Goal: Task Accomplishment & Management: Use online tool/utility

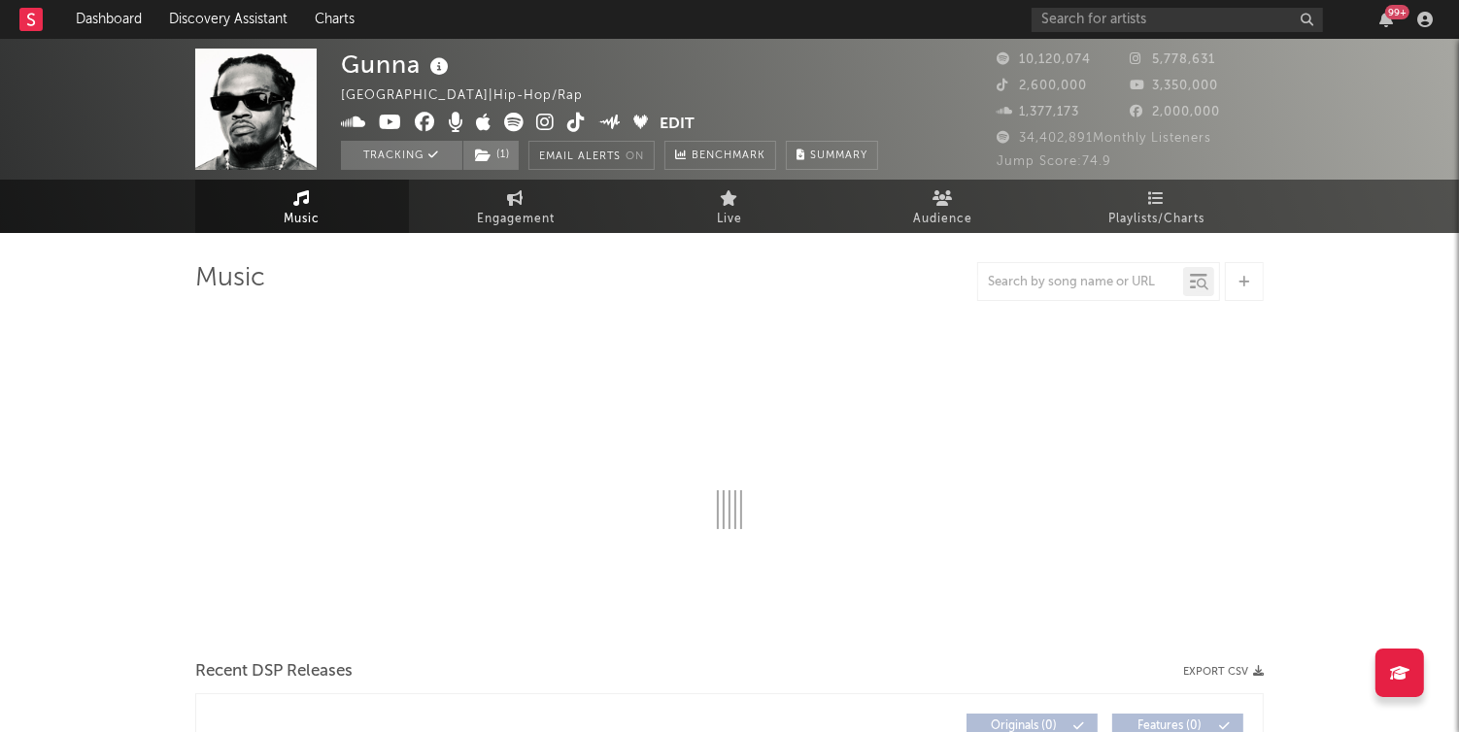
select select "6m"
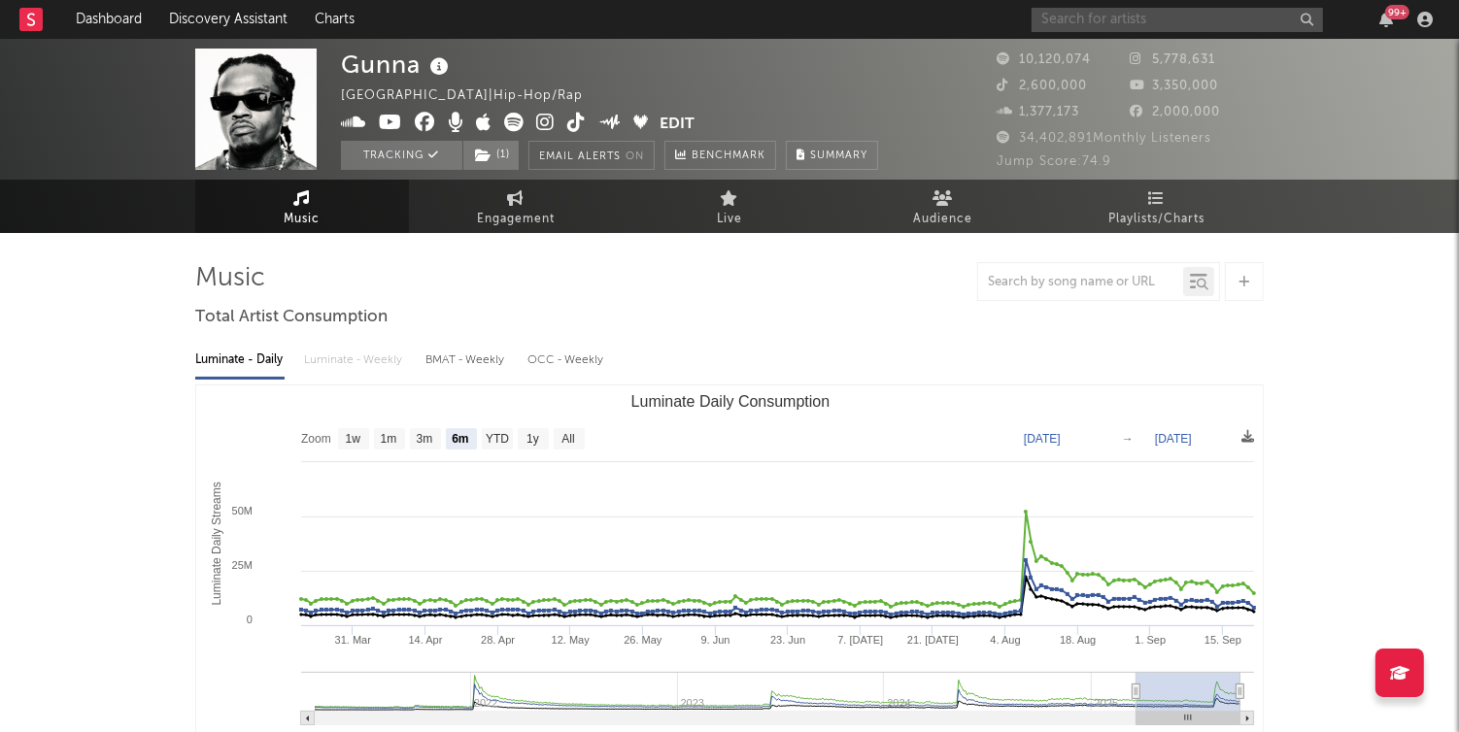
click at [1083, 22] on input "text" at bounding box center [1177, 20] width 291 height 24
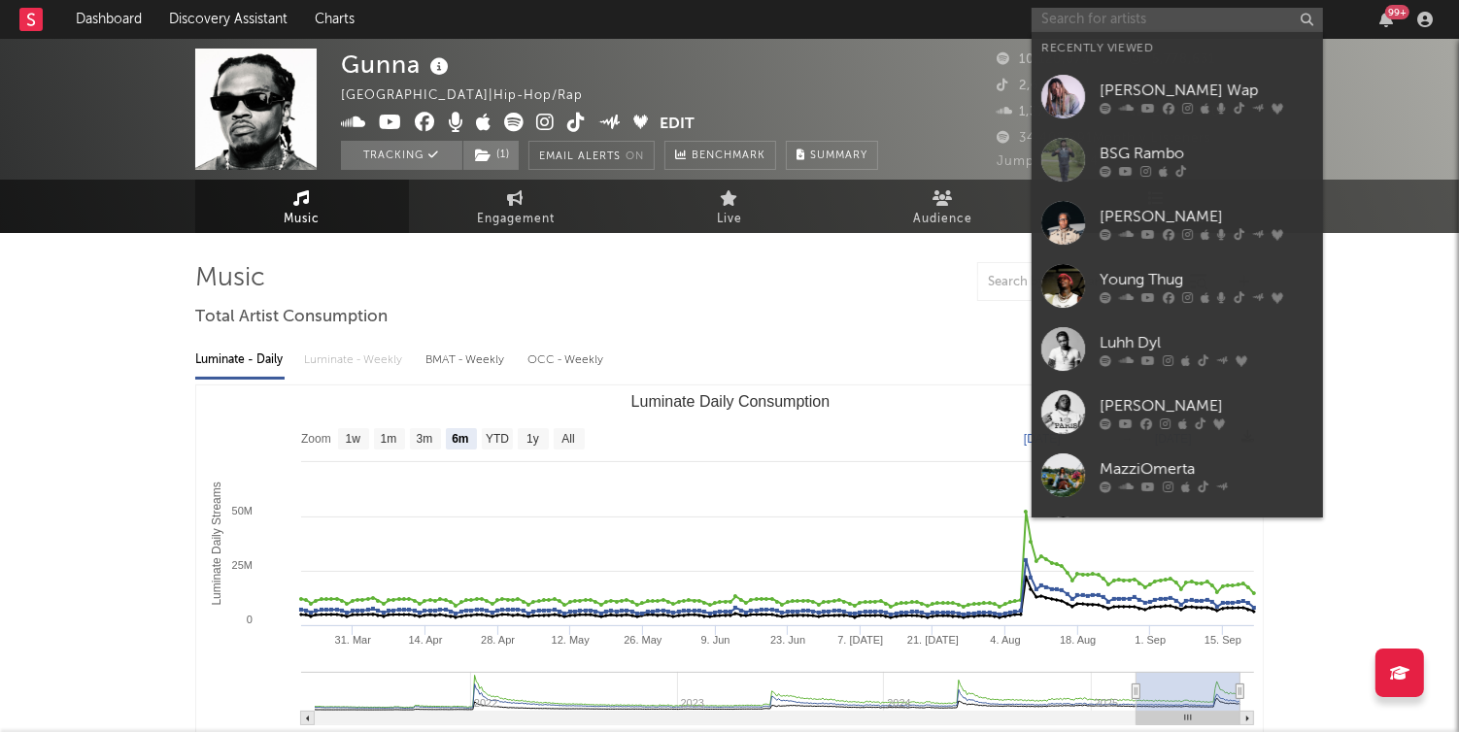
paste input "[URL][DOMAIN_NAME]"
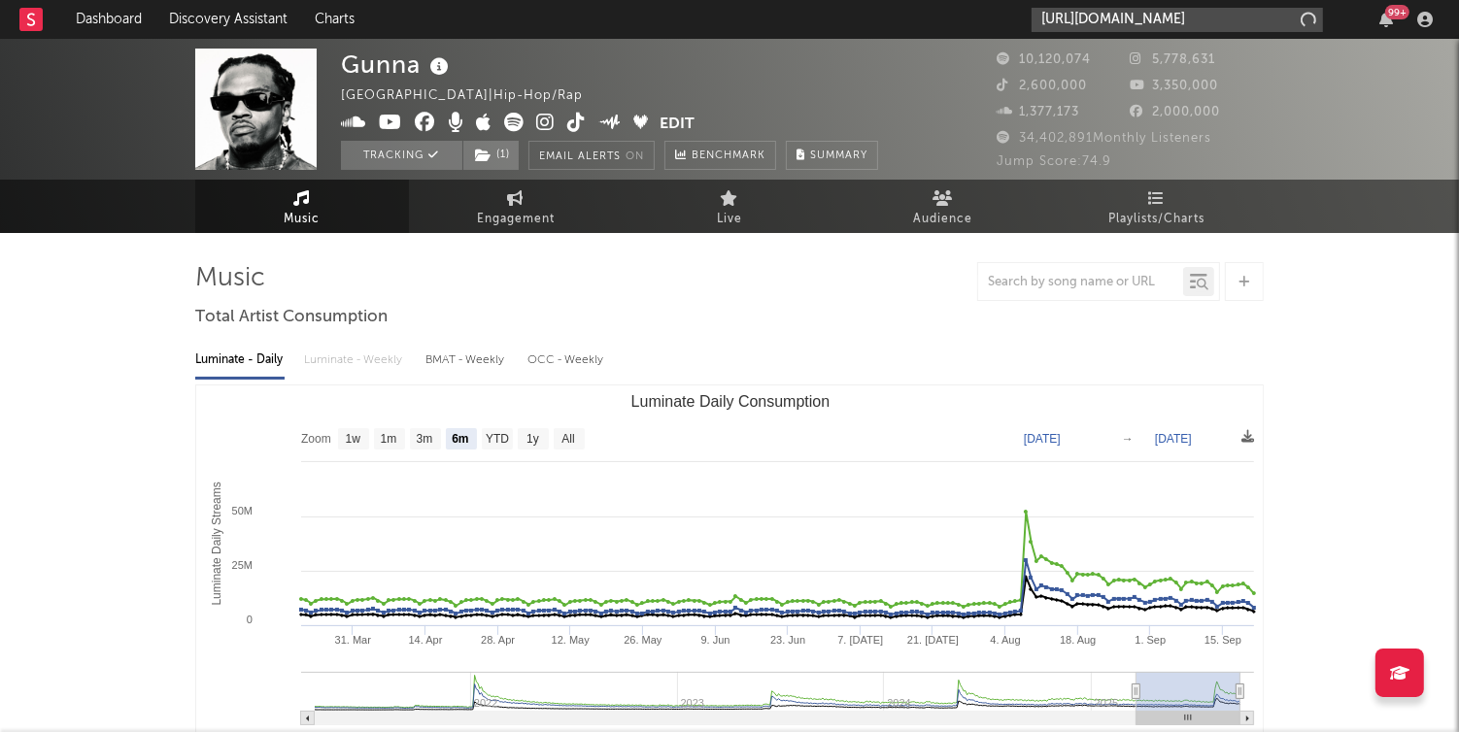
scroll to position [0, 1]
click at [1083, 22] on input "[URL][DOMAIN_NAME]" at bounding box center [1177, 20] width 291 height 24
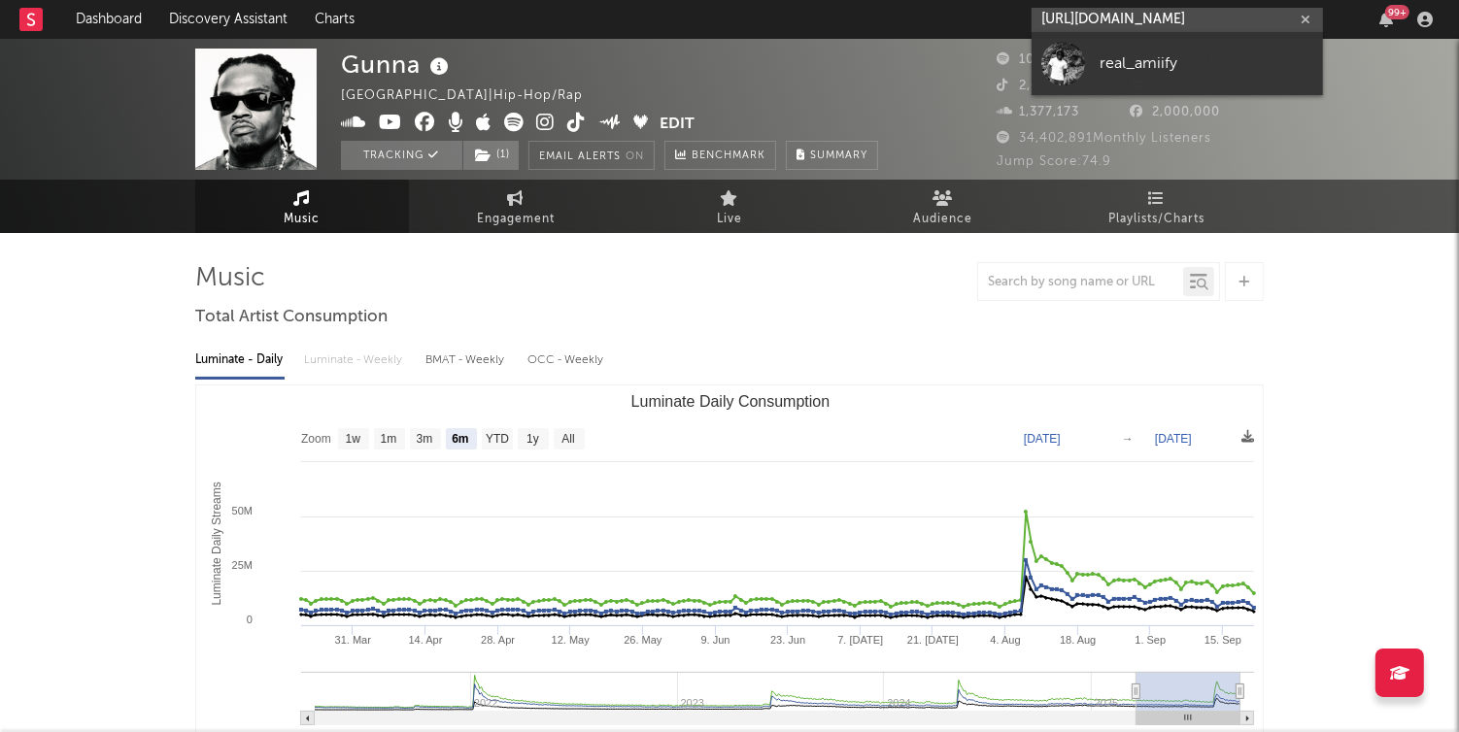
click at [1083, 22] on input "[URL][DOMAIN_NAME]" at bounding box center [1177, 20] width 291 height 24
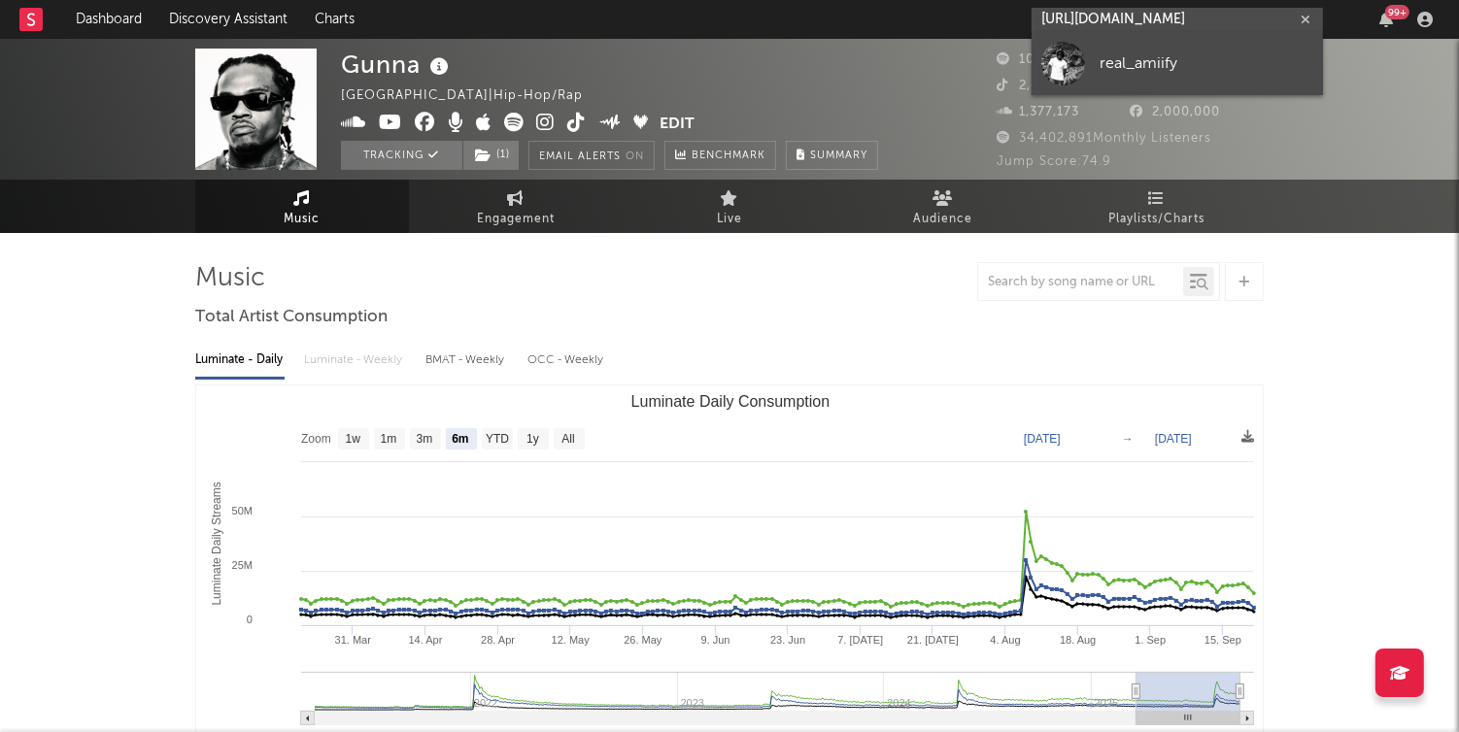
type input "[URL][DOMAIN_NAME]"
click at [1105, 58] on div "real_amiify" at bounding box center [1207, 63] width 214 height 23
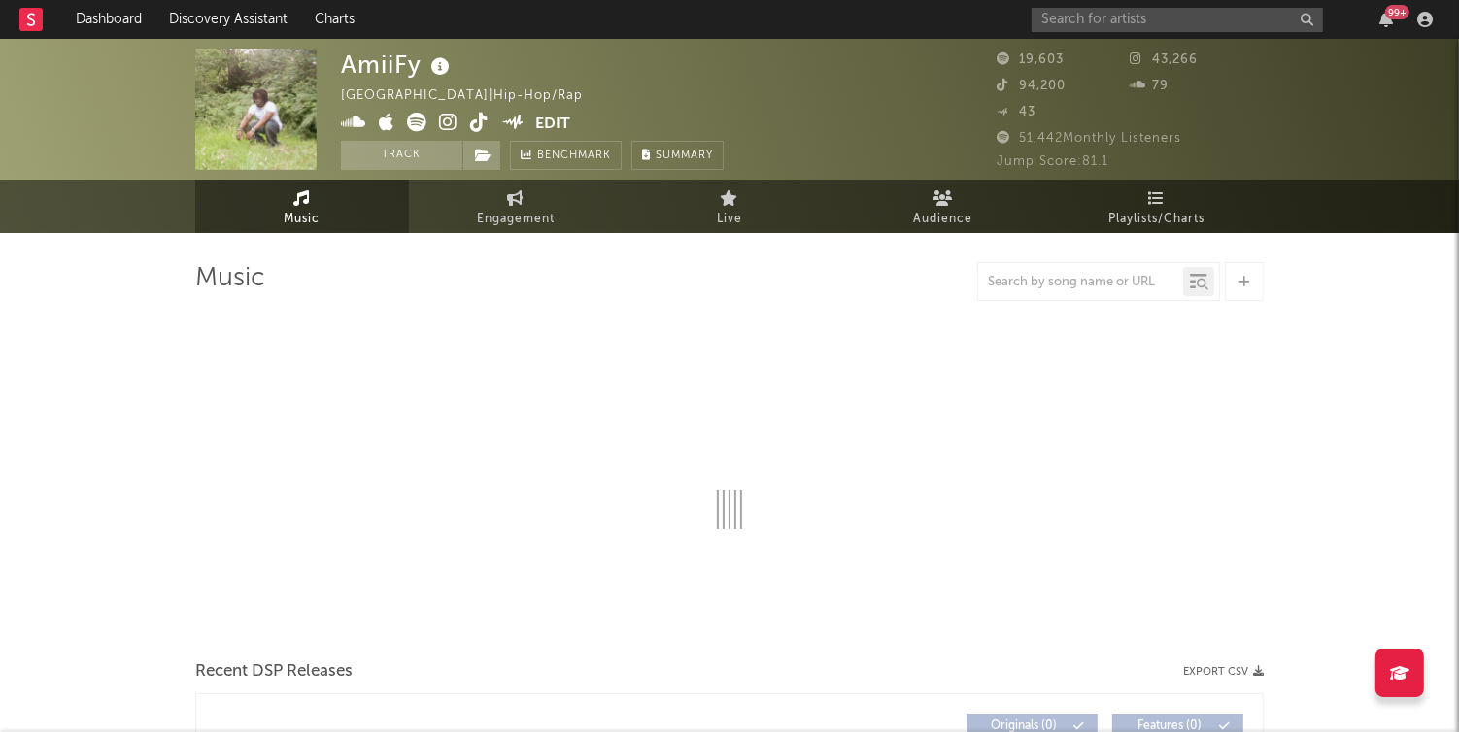
select select "1w"
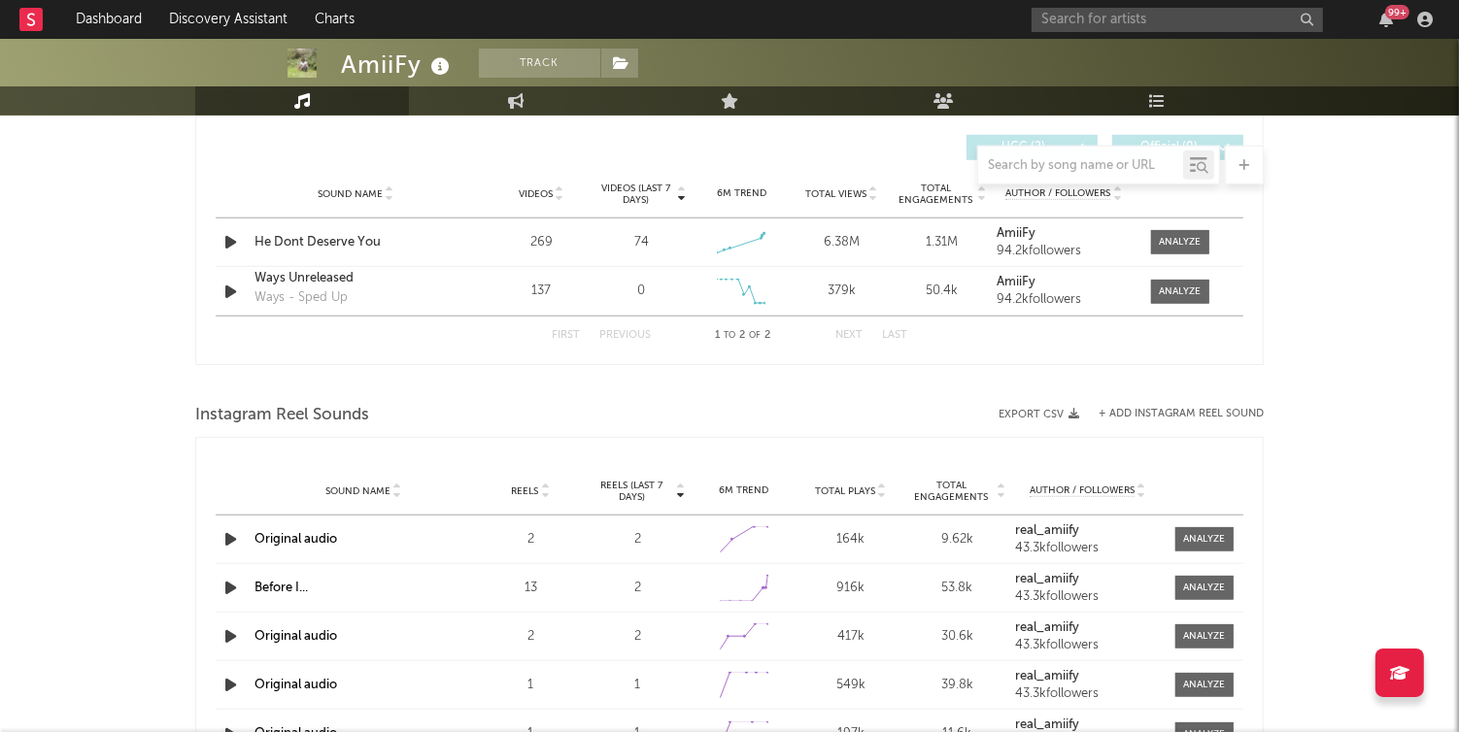
scroll to position [1368, 0]
click at [231, 236] on icon "button" at bounding box center [231, 240] width 20 height 24
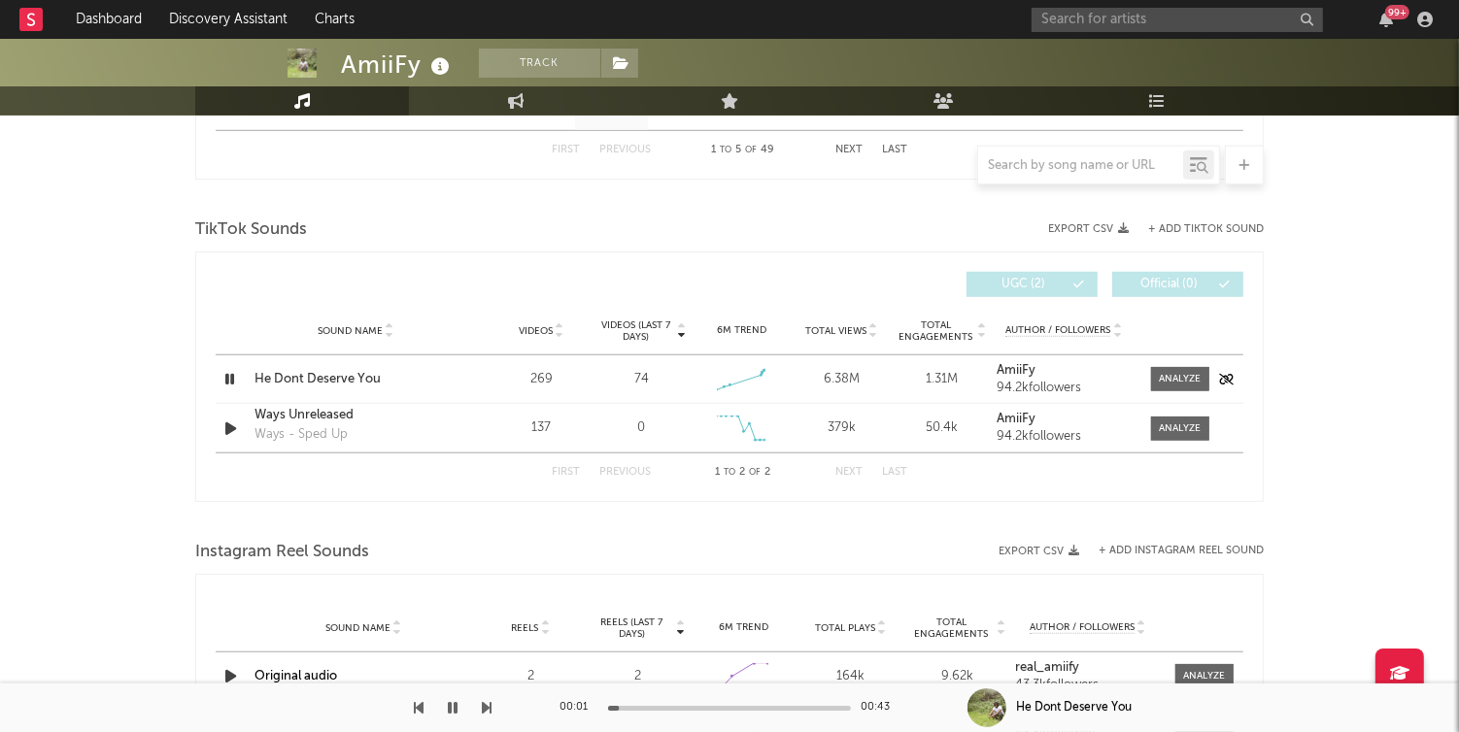
scroll to position [1227, 0]
click at [232, 378] on icon "button" at bounding box center [230, 381] width 18 height 24
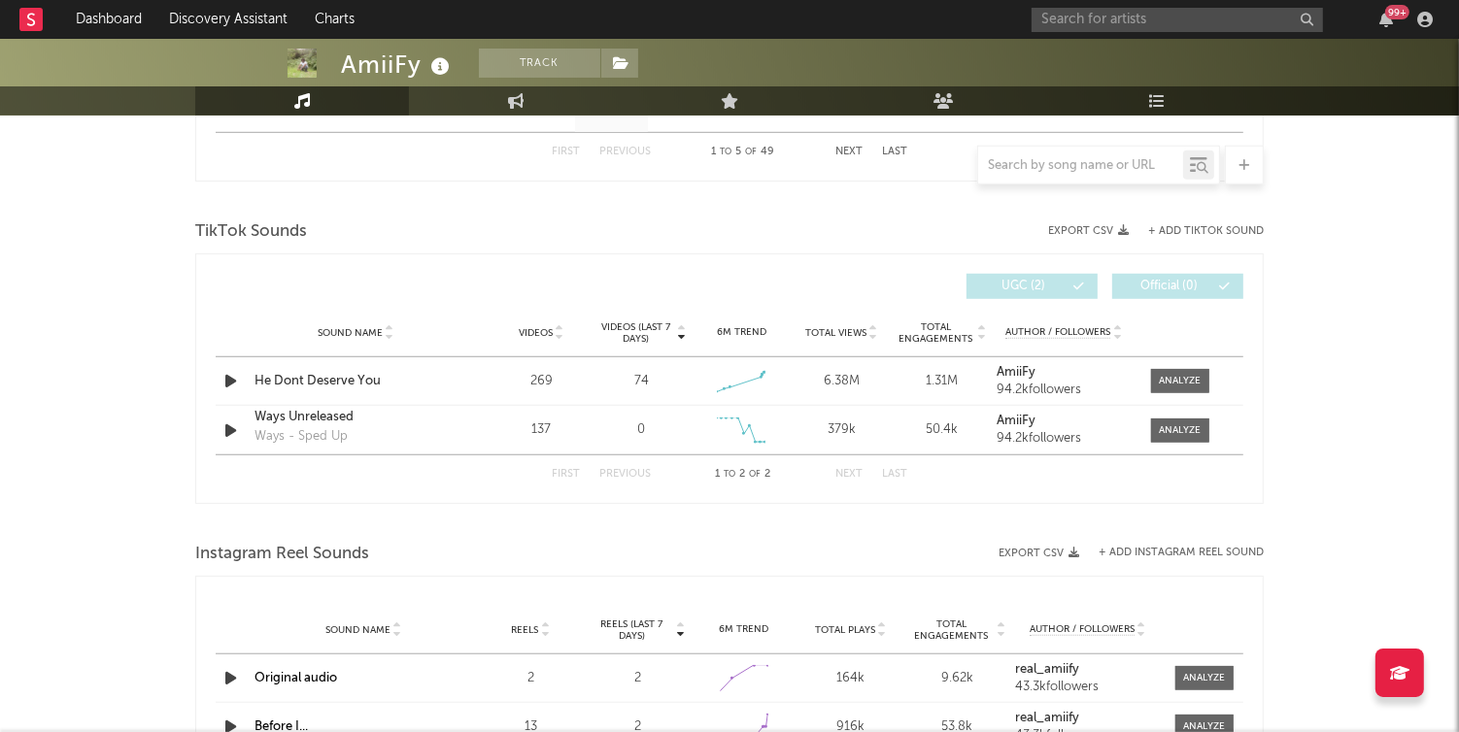
click at [1182, 226] on button "+ Add TikTok Sound" at bounding box center [1206, 231] width 116 height 11
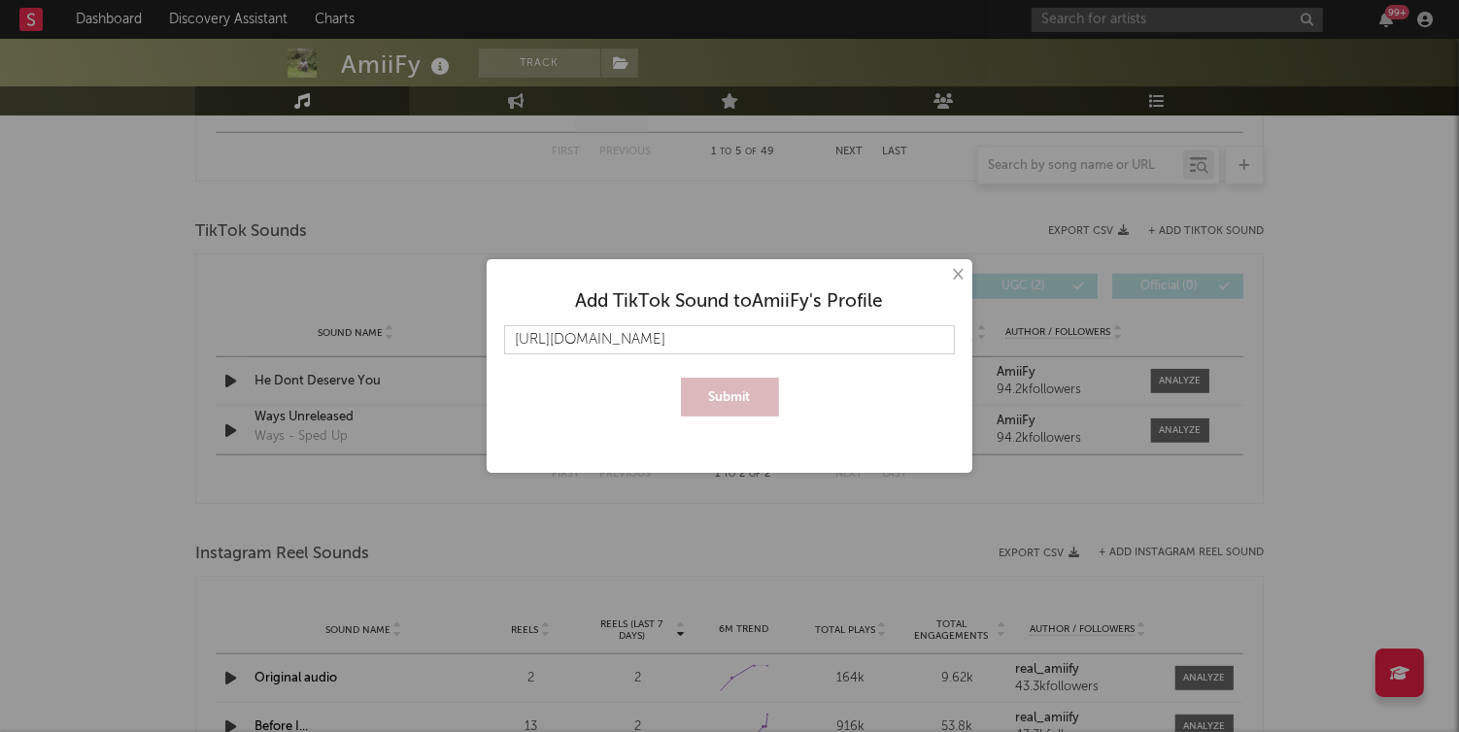
scroll to position [0, 3]
type input "[URL][DOMAIN_NAME]"
click at [681, 378] on button "Submit" at bounding box center [730, 397] width 98 height 39
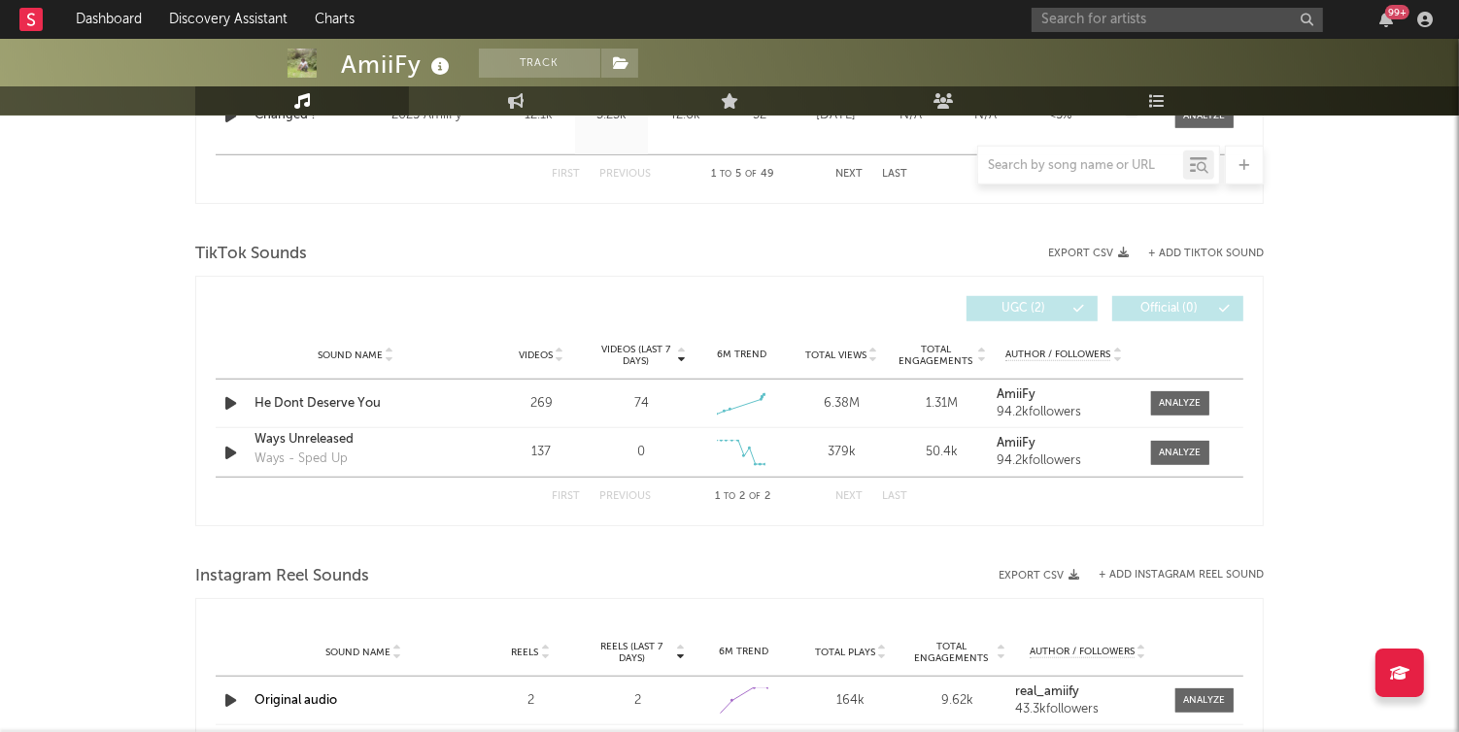
scroll to position [1162, 0]
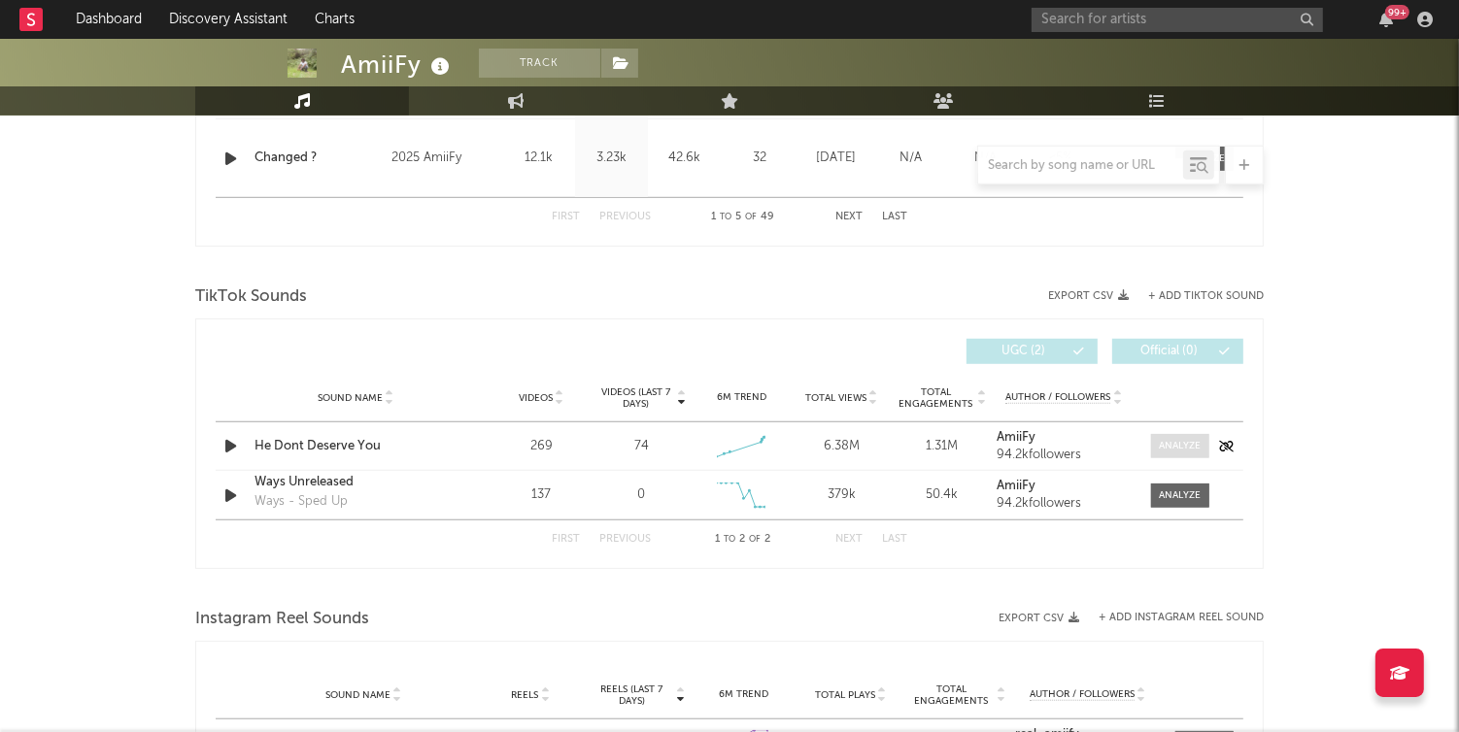
click at [1184, 441] on div at bounding box center [1181, 446] width 42 height 15
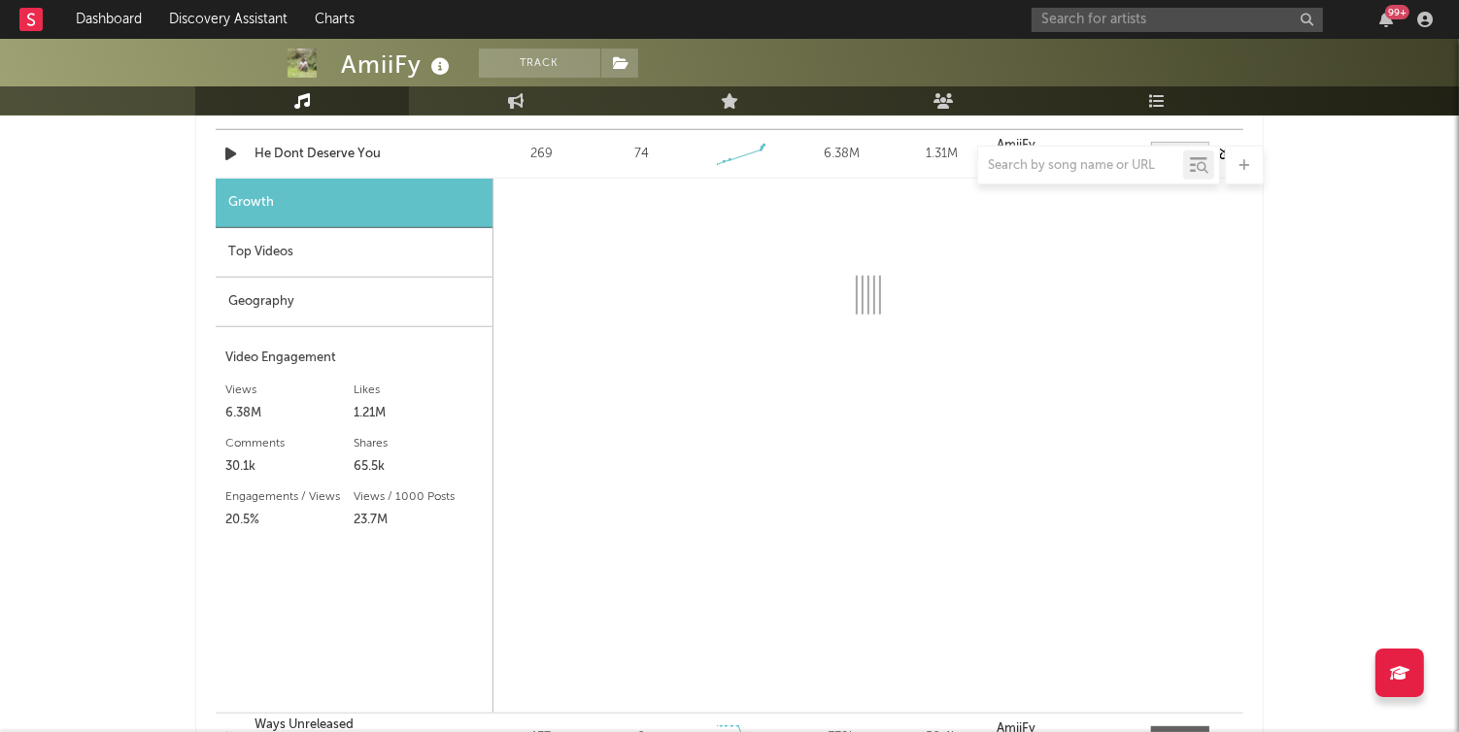
select select "1w"
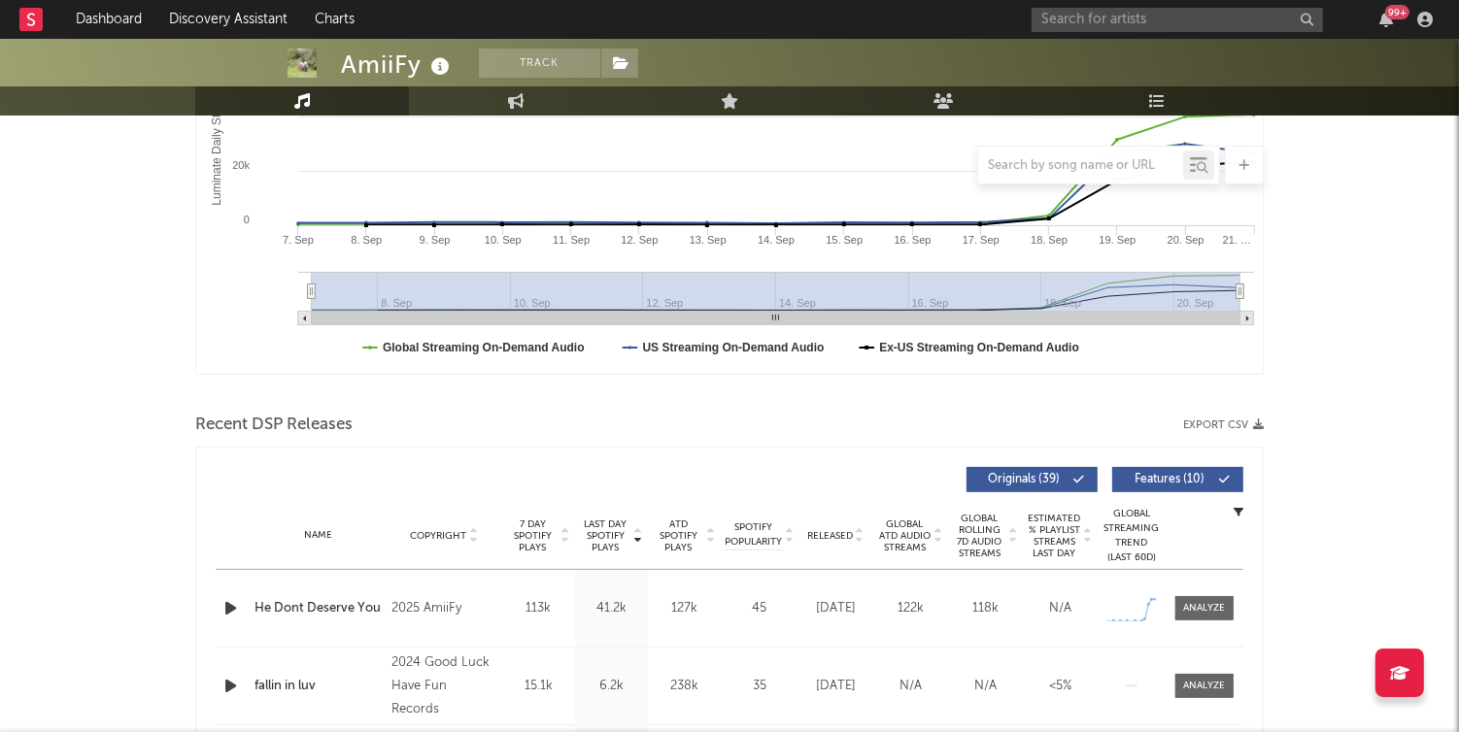
scroll to position [0, 0]
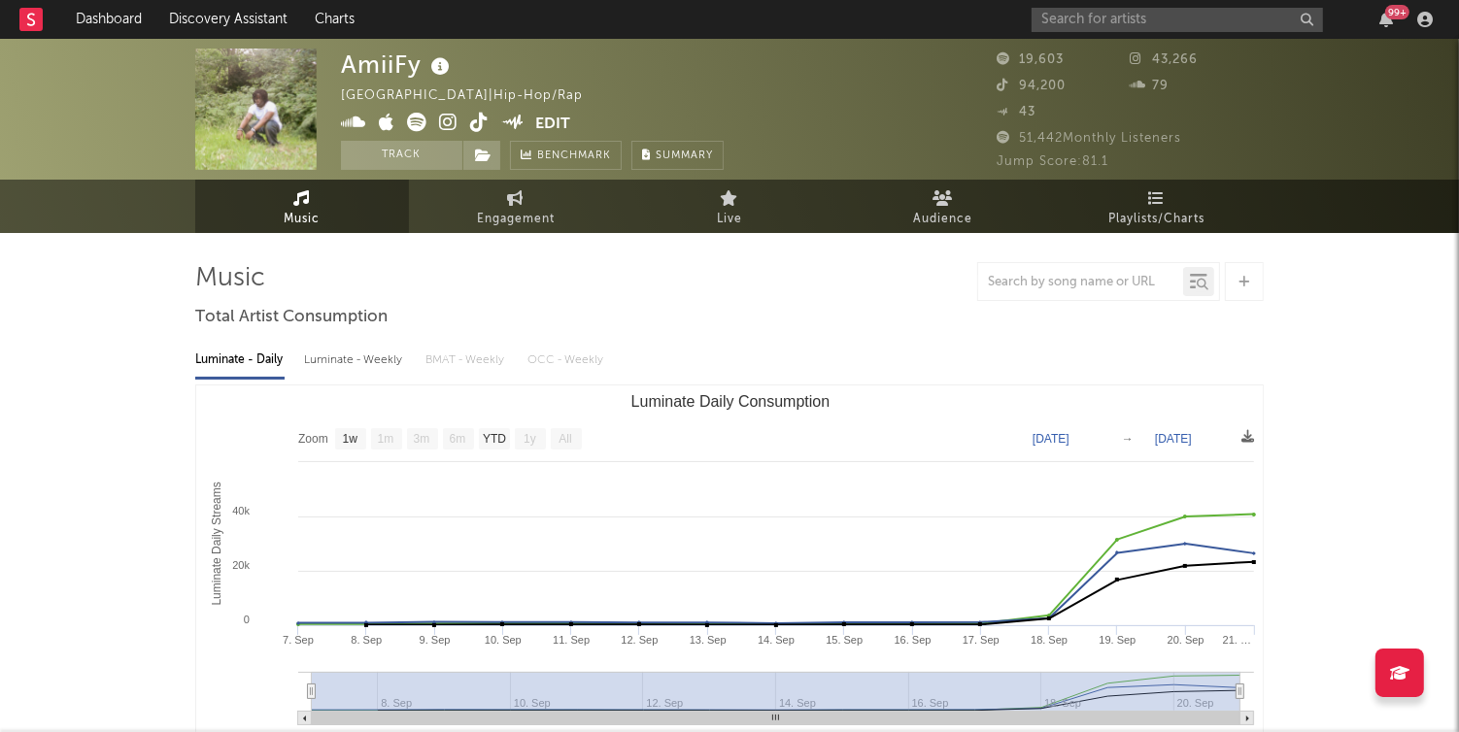
click at [444, 122] on icon at bounding box center [448, 122] width 18 height 19
